Goal: Book appointment/travel/reservation

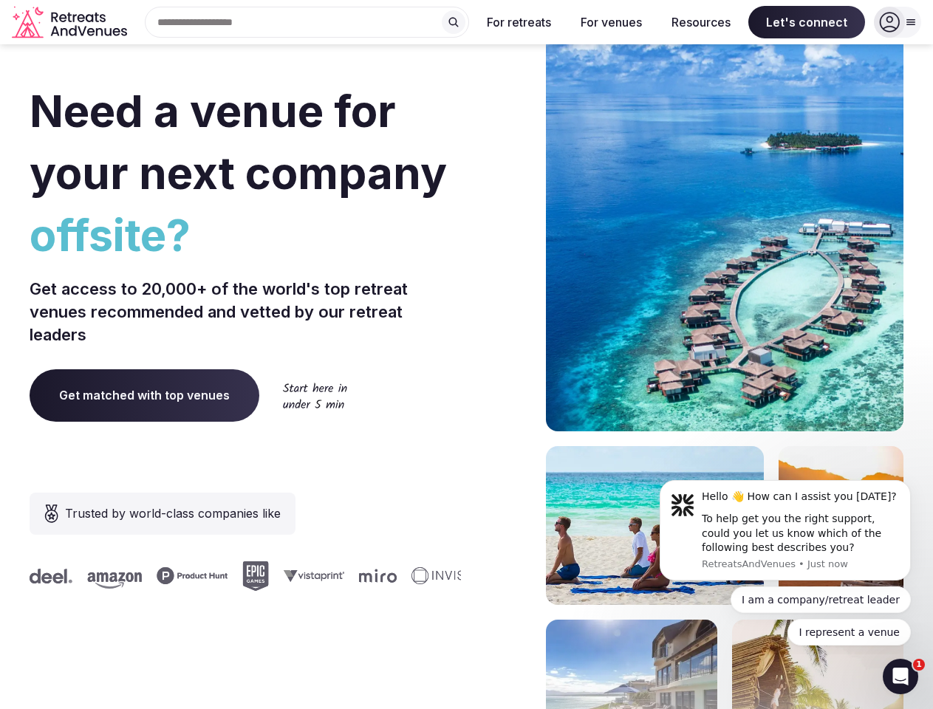
click at [466, 355] on div "Need a venue for your next company offsite? Get access to 20,000+ of the world'…" at bounding box center [467, 442] width 874 height 890
click at [307, 22] on div "Search Popular Destinations [GEOGRAPHIC_DATA], [GEOGRAPHIC_DATA] [GEOGRAPHIC_DA…" at bounding box center [301, 22] width 336 height 31
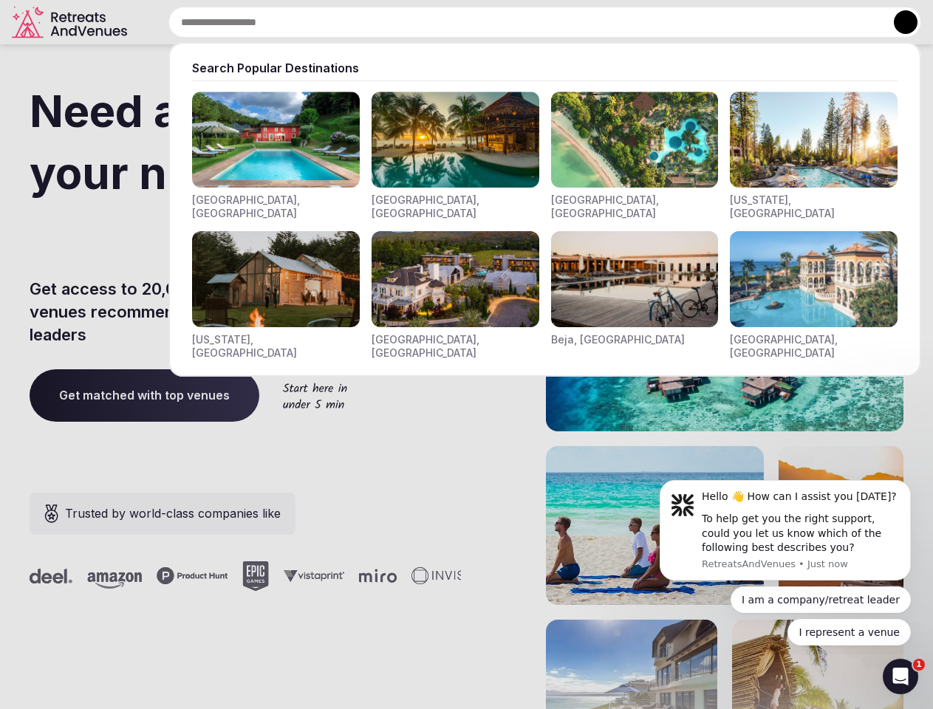
click at [453, 22] on input "text" at bounding box center [544, 22] width 753 height 31
click at [519, 22] on input "text" at bounding box center [544, 22] width 753 height 31
click at [611, 22] on input "text" at bounding box center [544, 22] width 753 height 31
click at [701, 22] on input "text" at bounding box center [544, 22] width 753 height 31
click at [807, 22] on input "text" at bounding box center [544, 22] width 753 height 31
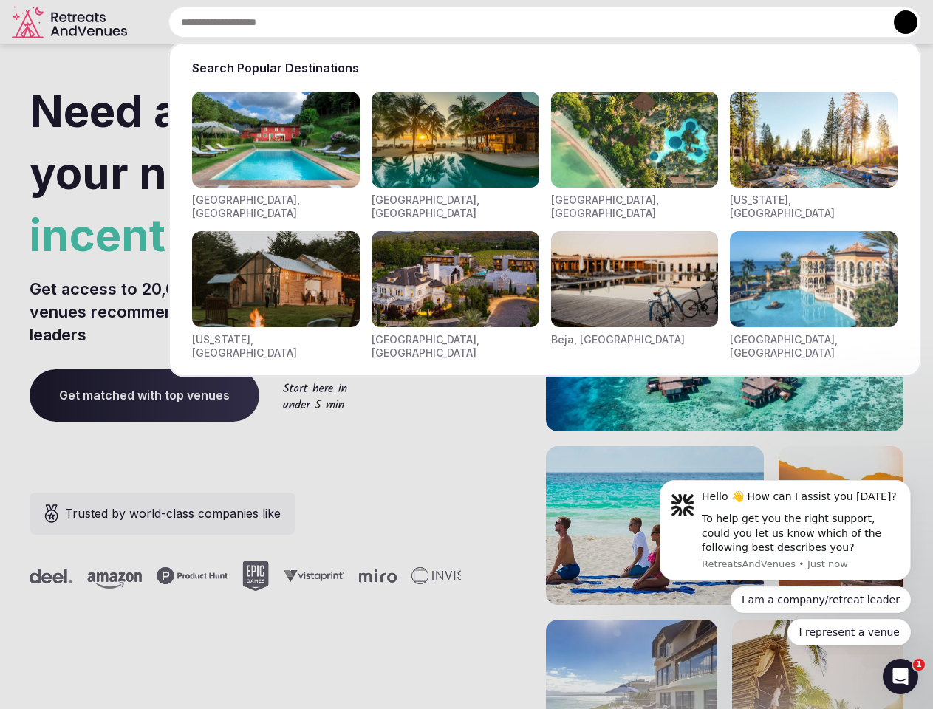
click at [897, 22] on button at bounding box center [906, 22] width 24 height 24
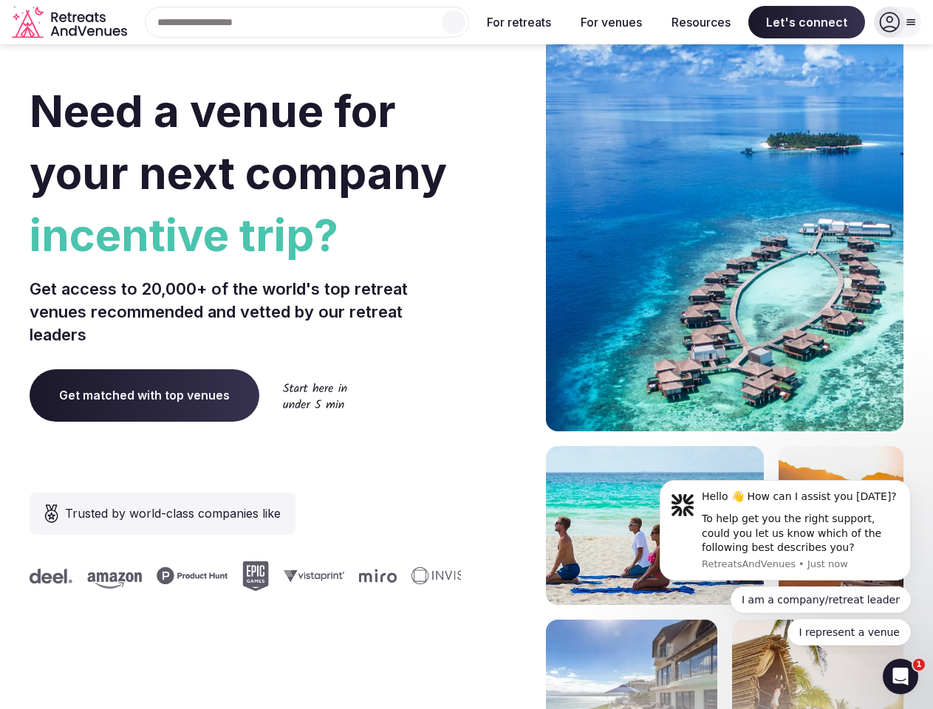
click at [785, 530] on div "To help get you the right support, could you let us know which of the following…" at bounding box center [801, 534] width 198 height 44
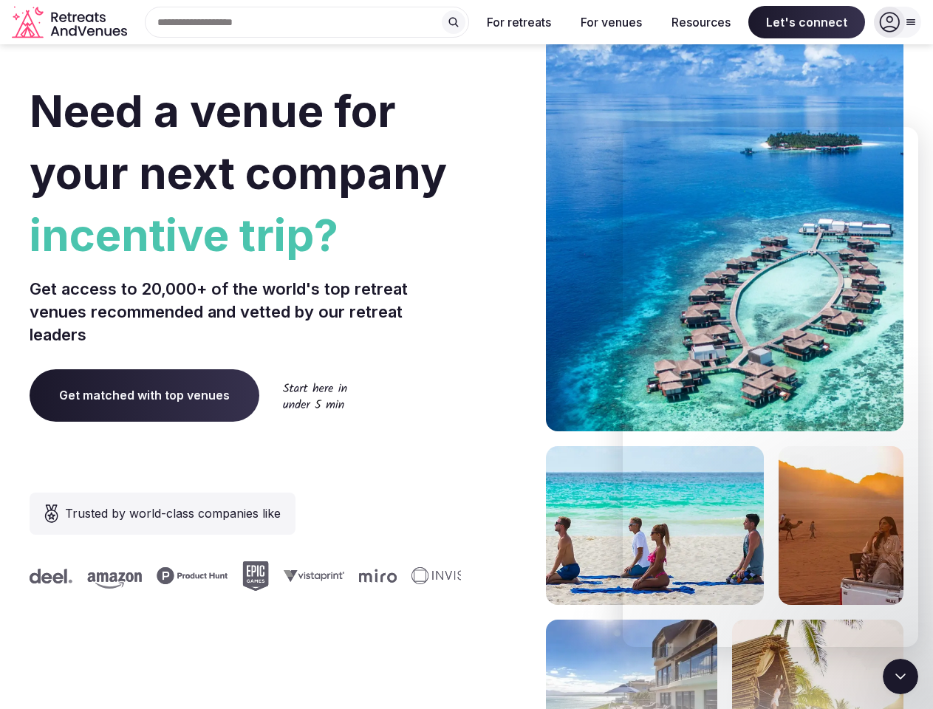
click at [914, 485] on section "Need a venue for your next company incentive trip? Get access to 20,000+ of the…" at bounding box center [466, 442] width 933 height 890
